Goal: Transaction & Acquisition: Book appointment/travel/reservation

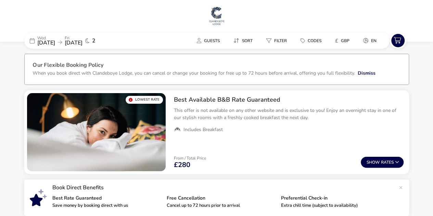
click at [222, 11] on img at bounding box center [216, 15] width 17 height 21
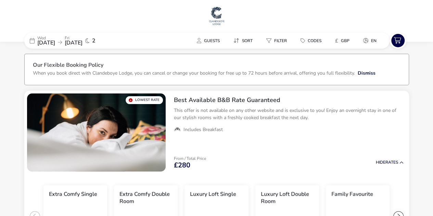
scroll to position [4, 0]
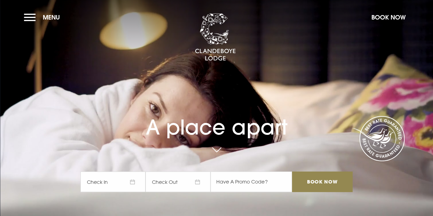
click at [397, 17] on button "Book Now" at bounding box center [388, 17] width 41 height 15
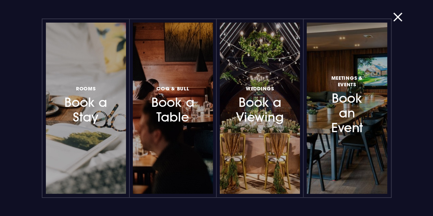
drag, startPoint x: 9, startPoint y: 42, endPoint x: 9, endPoint y: 31, distance: 10.6
click at [9, 39] on div "Rooms Book a Stay Coq & Bull Book a Table Weddings Book a Viewing Meetings & Ev…" at bounding box center [217, 108] width 420 height 216
click at [402, 20] on button "button" at bounding box center [402, 17] width 18 height 7
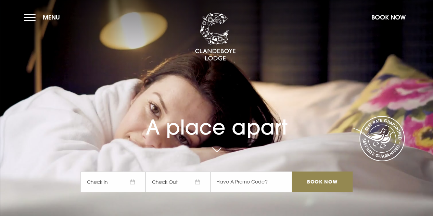
click at [35, 18] on button "Menu" at bounding box center [43, 17] width 39 height 15
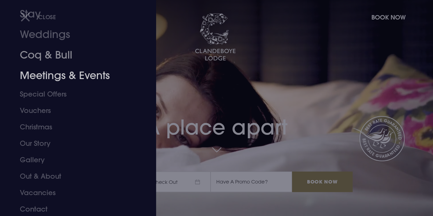
scroll to position [41, 0]
